Goal: Task Accomplishment & Management: Complete application form

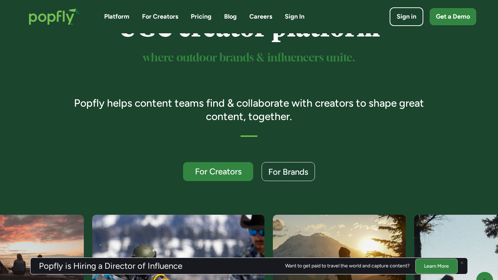
scroll to position [94, 0]
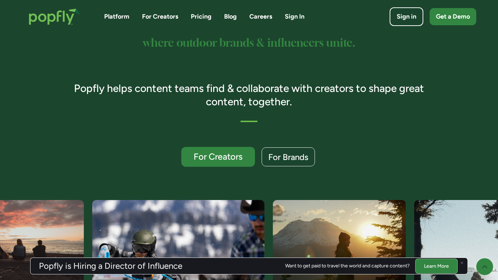
click at [241, 157] on div "For Creators" at bounding box center [218, 156] width 60 height 9
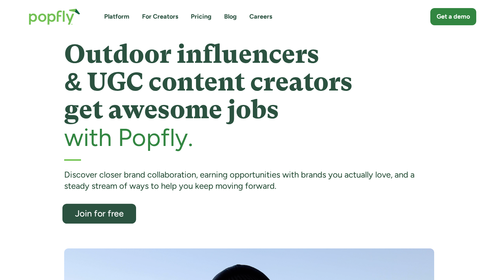
click at [111, 209] on div "Join for free" at bounding box center [99, 213] width 60 height 9
